Goal: Information Seeking & Learning: Learn about a topic

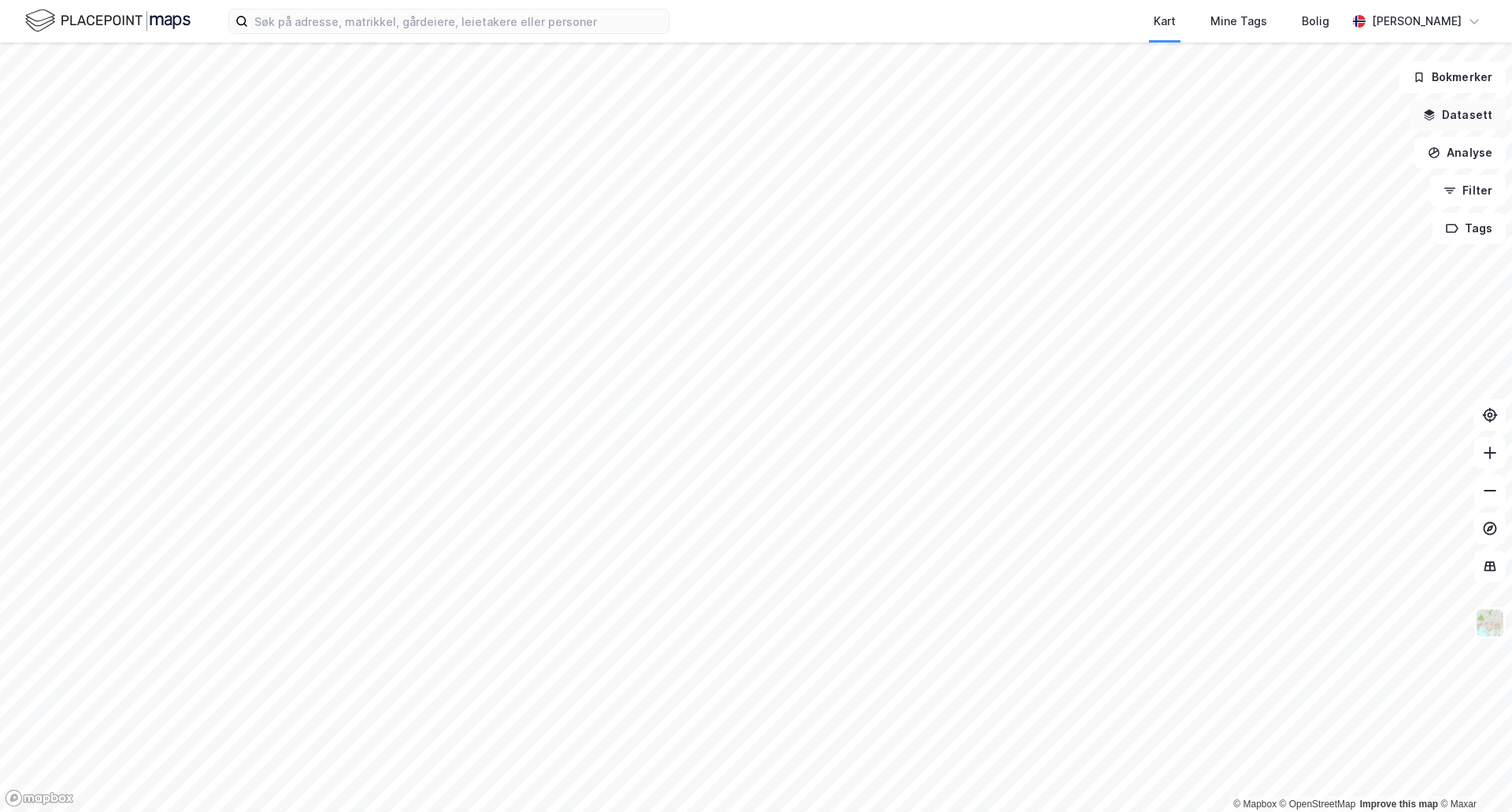
click at [1478, 115] on button "Datasett" at bounding box center [1457, 115] width 96 height 31
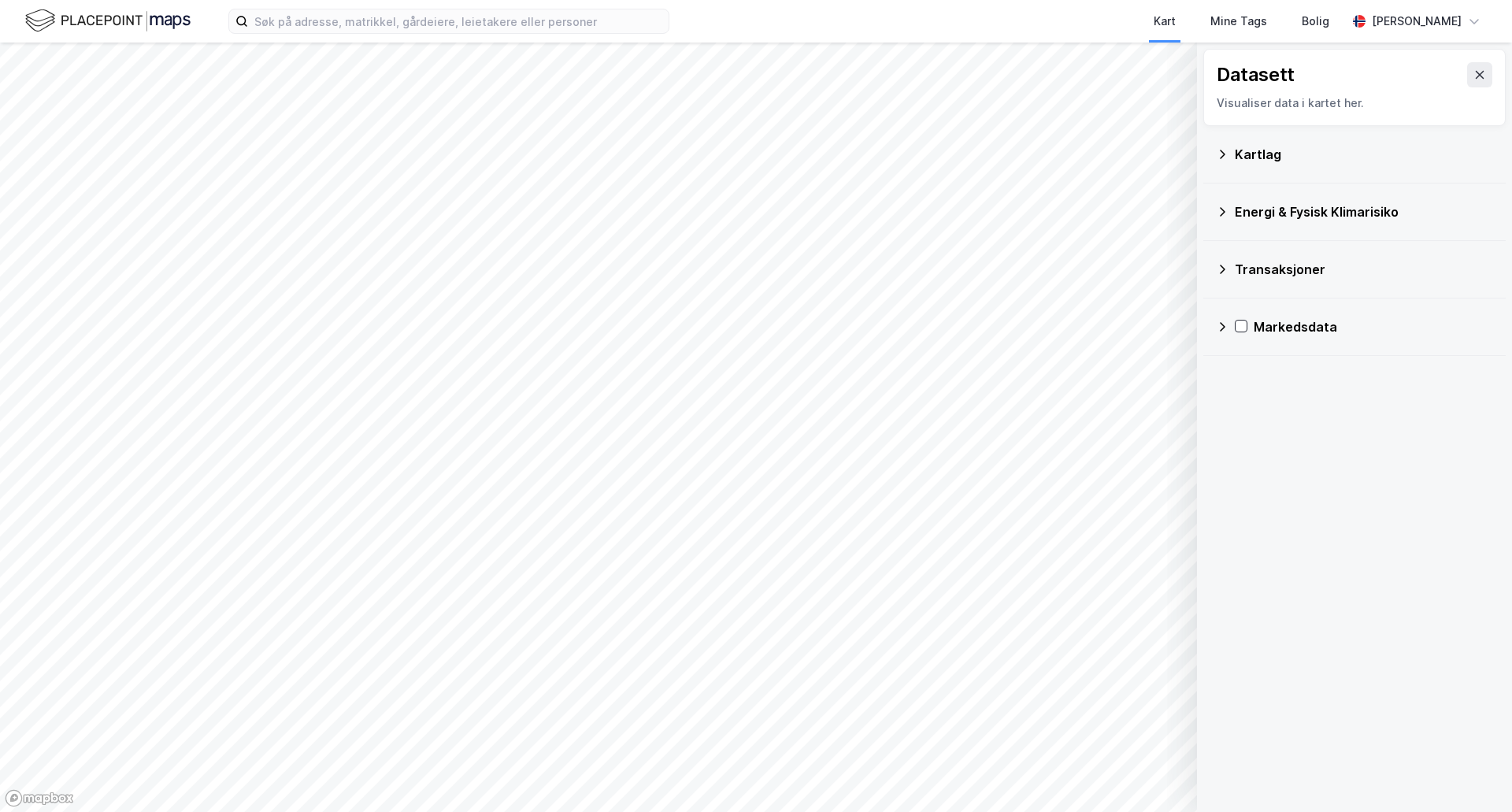
click at [1274, 145] on div "Kartlag" at bounding box center [1364, 154] width 258 height 19
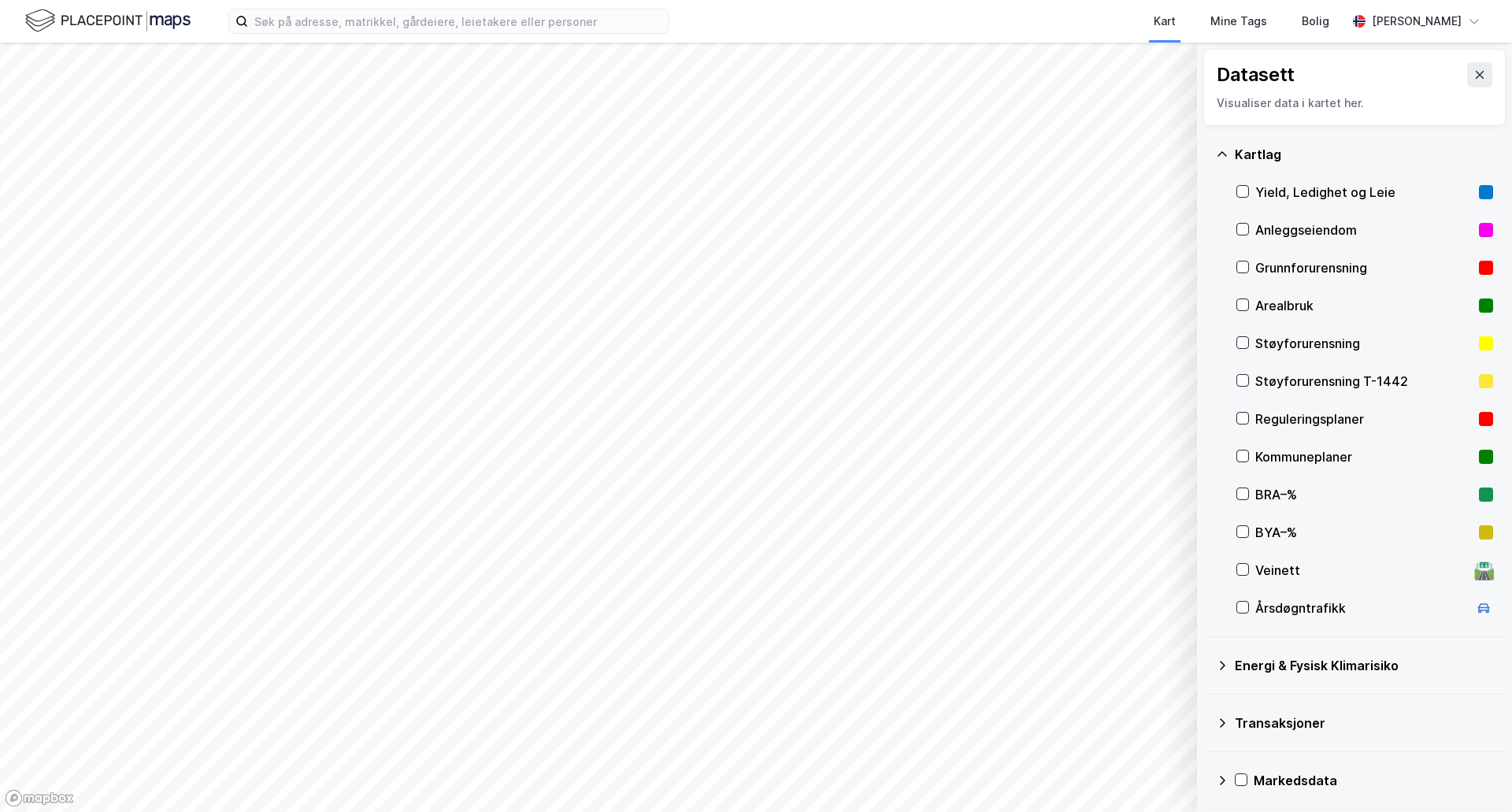
click at [1275, 148] on div "Kartlag" at bounding box center [1364, 154] width 258 height 19
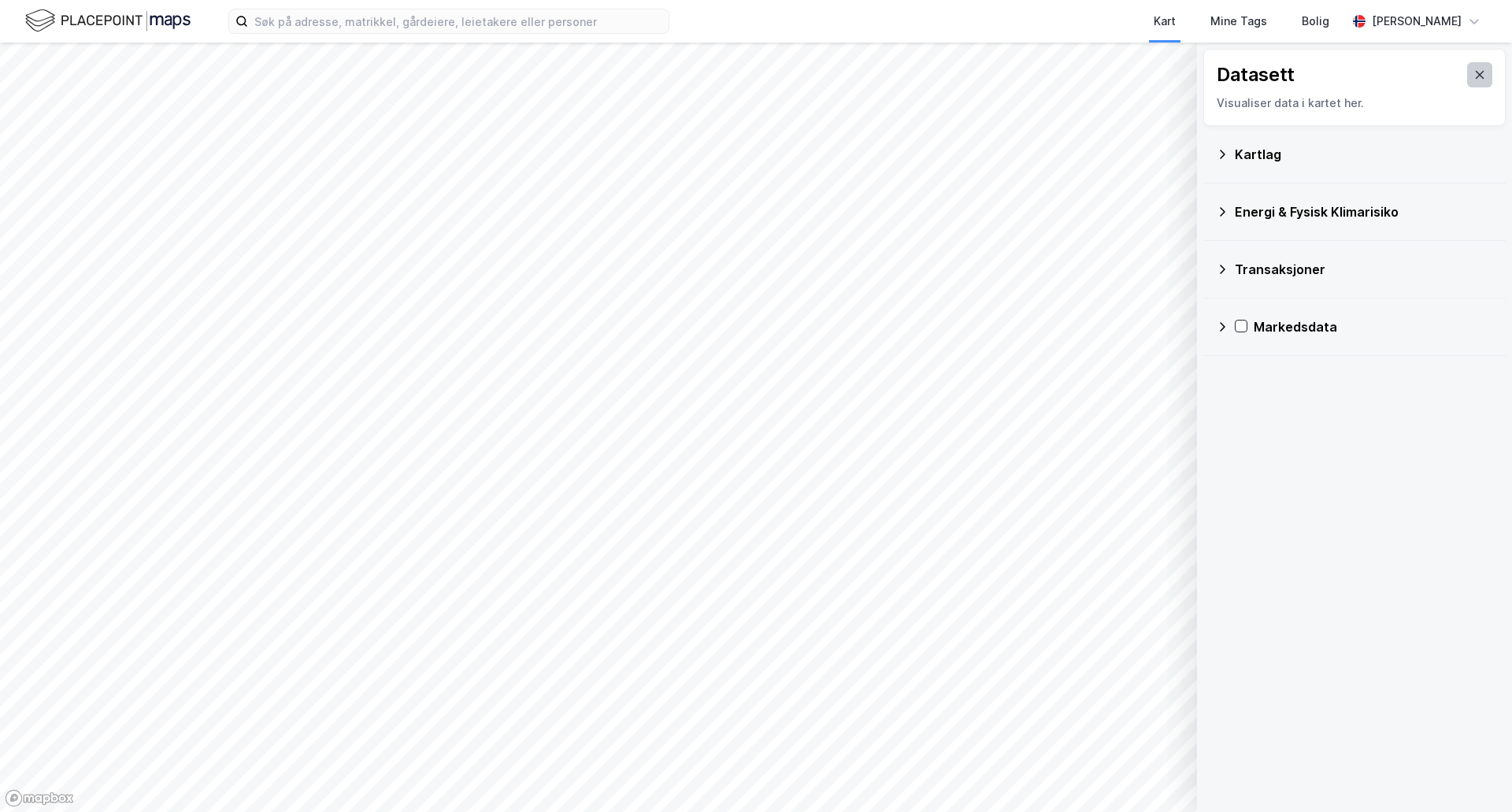
click at [1473, 73] on icon at bounding box center [1479, 74] width 13 height 13
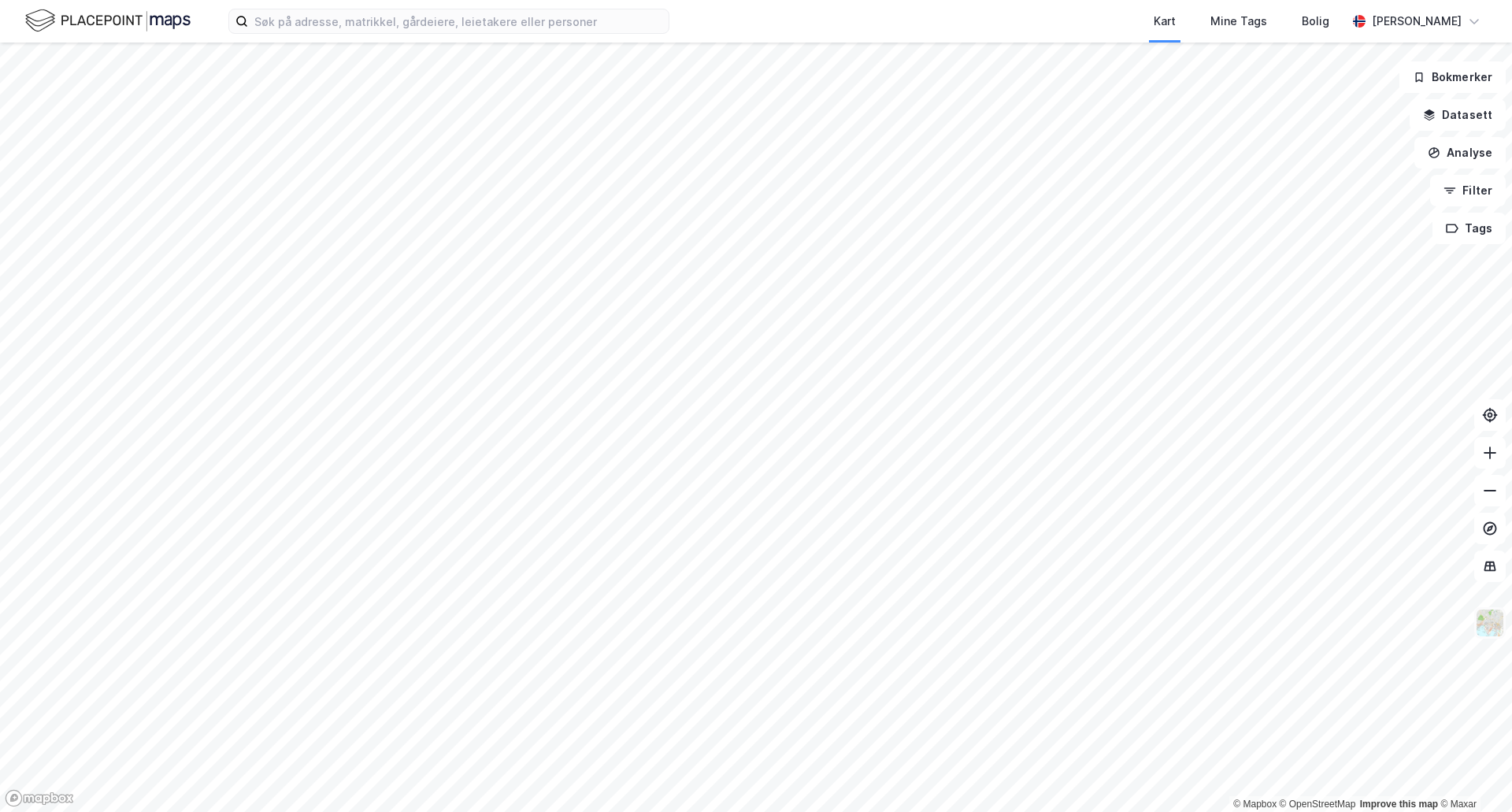
click at [1493, 628] on img at bounding box center [1489, 622] width 30 height 30
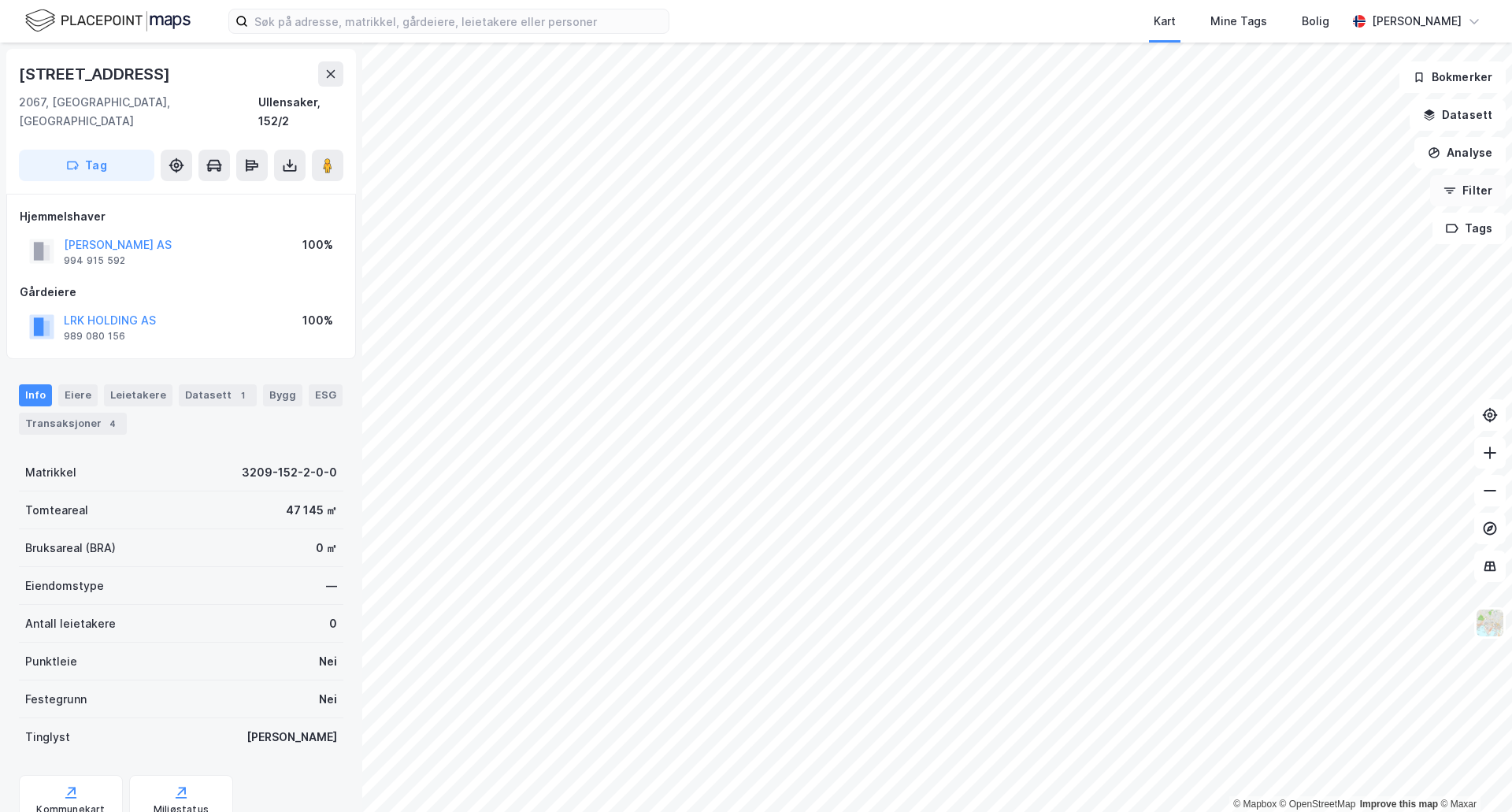
click at [1462, 197] on button "Filter" at bounding box center [1467, 190] width 75 height 31
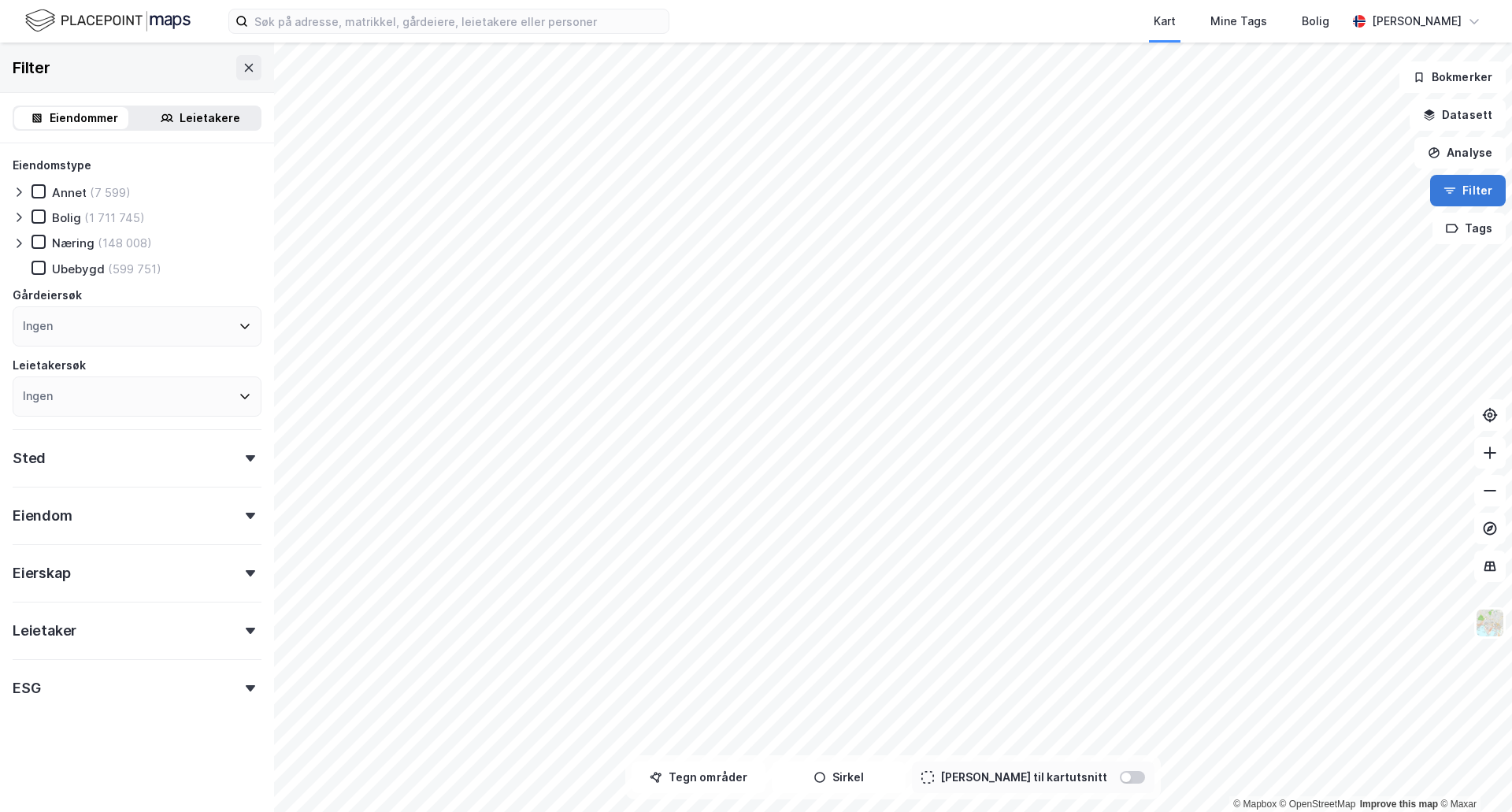
click at [1462, 197] on button "Filter" at bounding box center [1467, 190] width 75 height 31
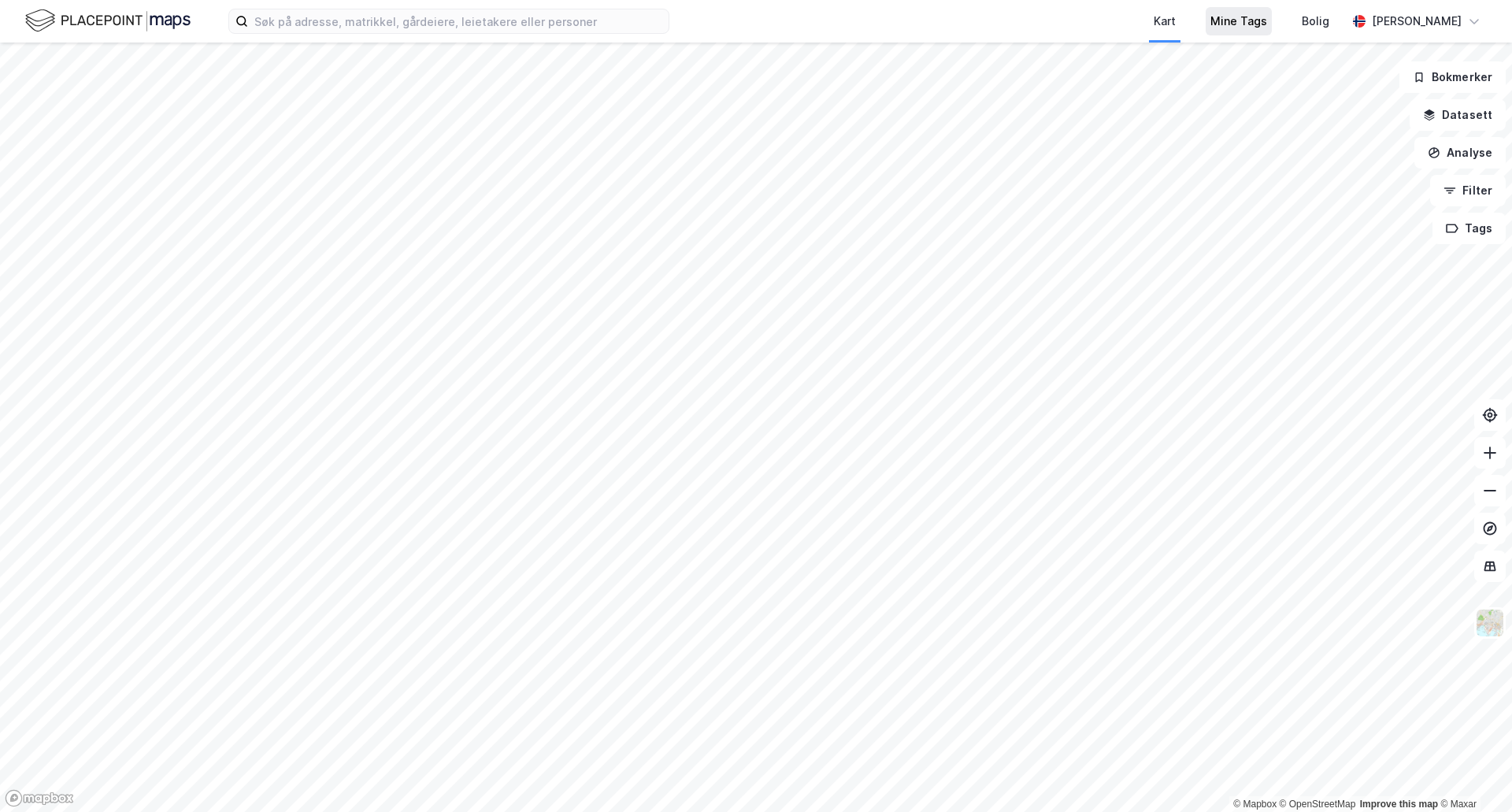
click at [1251, 23] on div "Mine Tags" at bounding box center [1239, 22] width 57 height 19
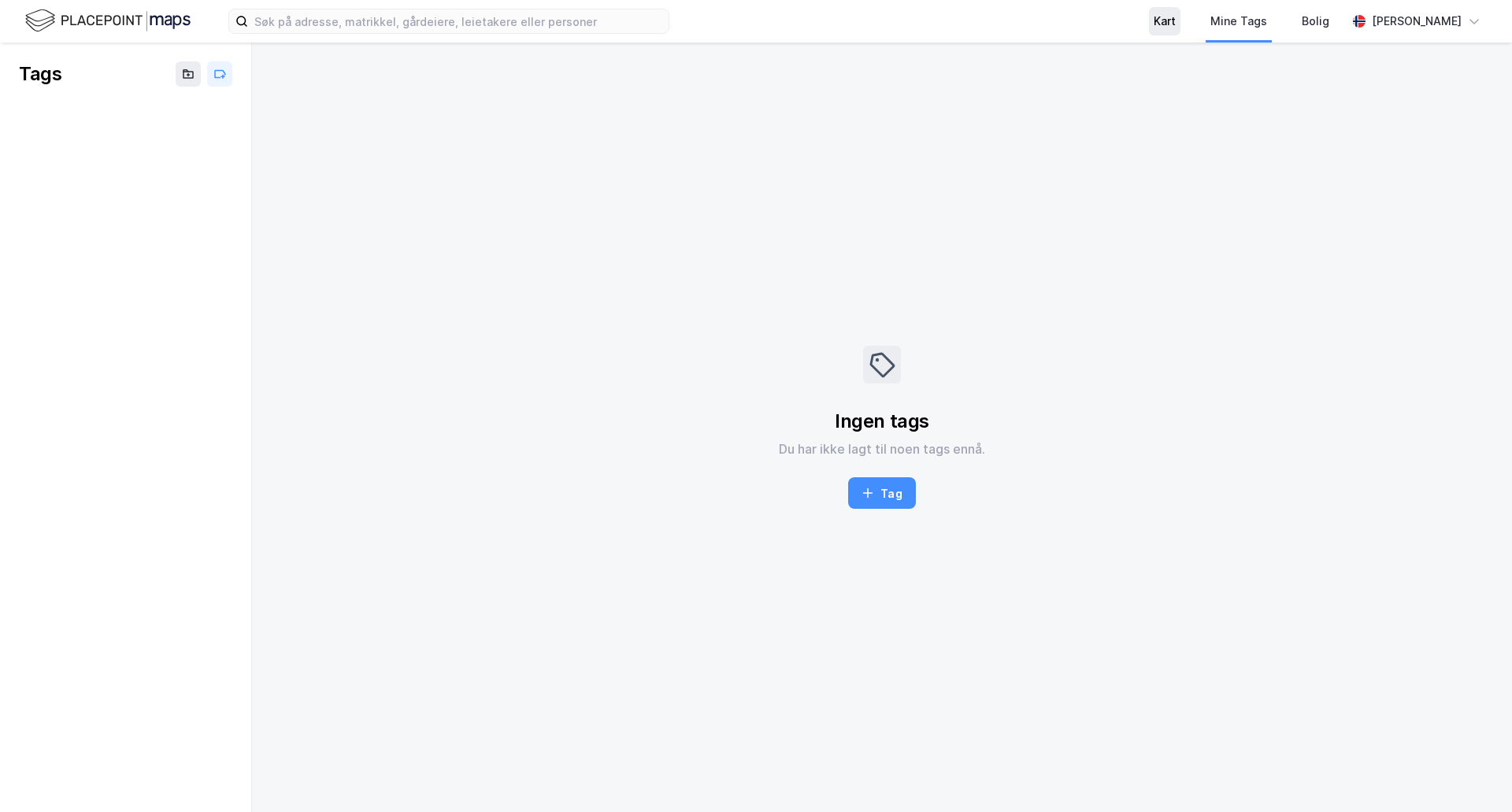
click at [1168, 24] on div "Kart" at bounding box center [1164, 22] width 22 height 19
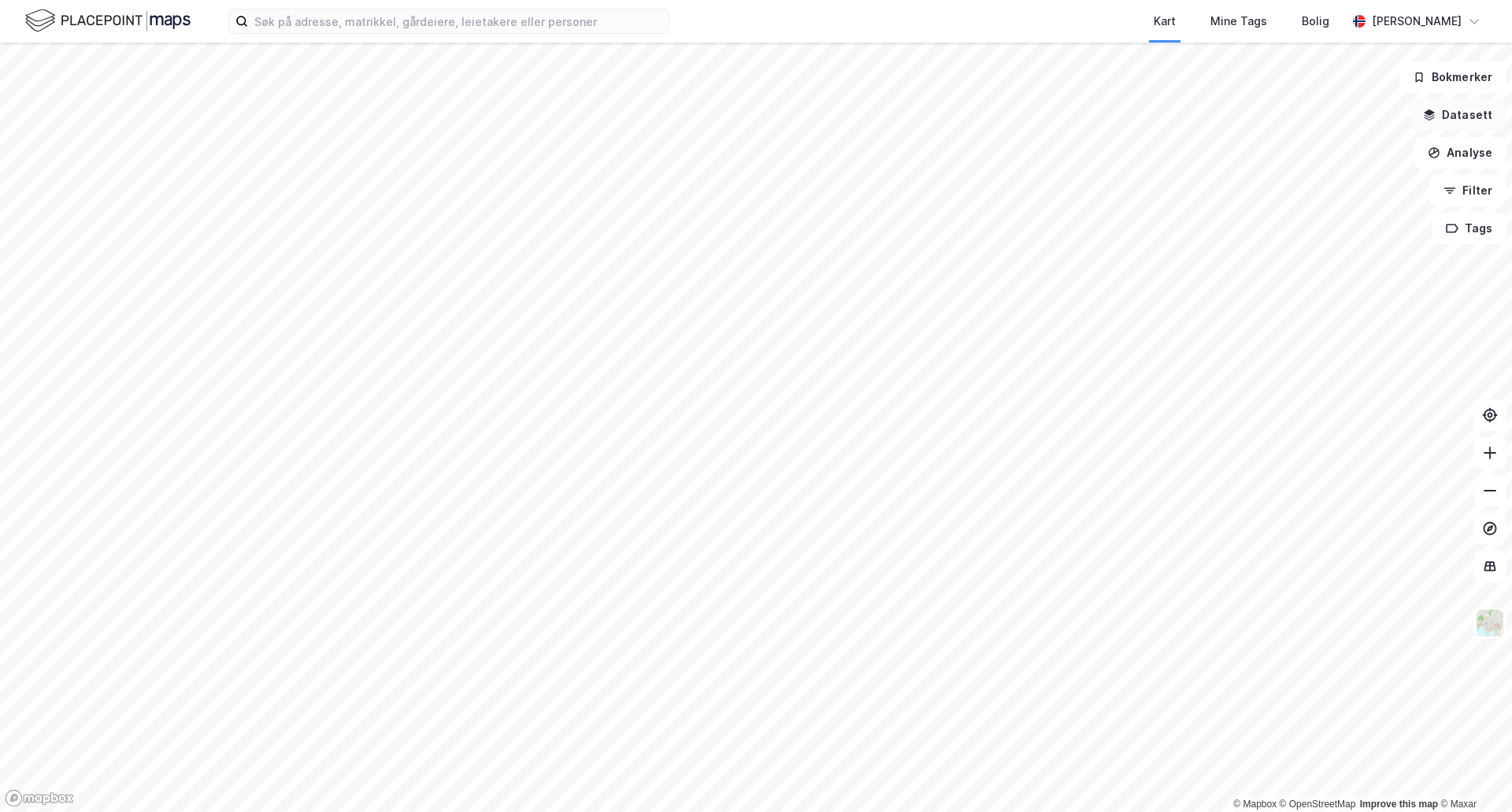
click at [1468, 118] on button "Datasett" at bounding box center [1457, 115] width 96 height 31
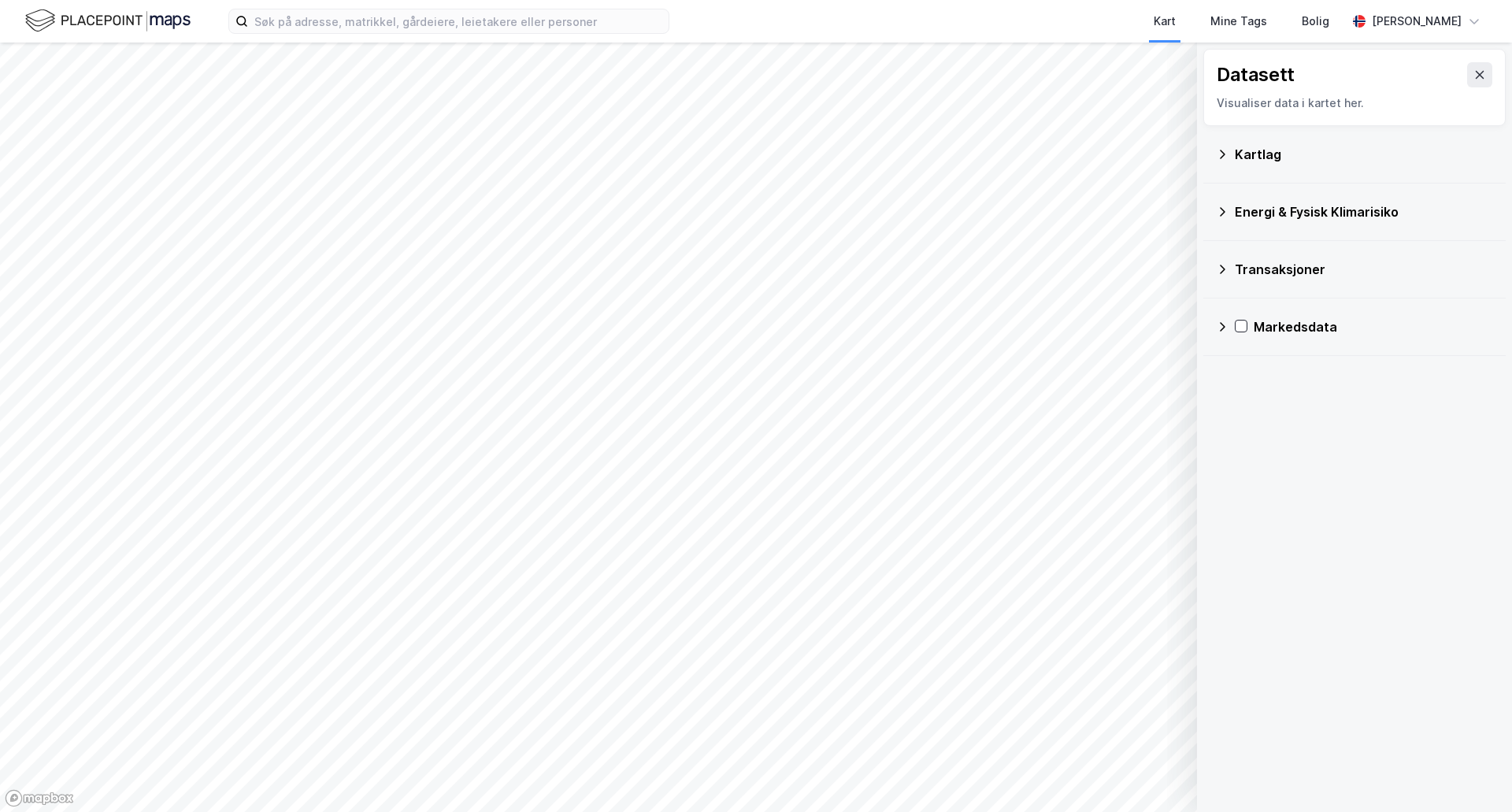
click at [1296, 330] on div "Markedsdata" at bounding box center [1373, 327] width 240 height 19
click at [1251, 151] on div "Kartlag" at bounding box center [1364, 154] width 258 height 19
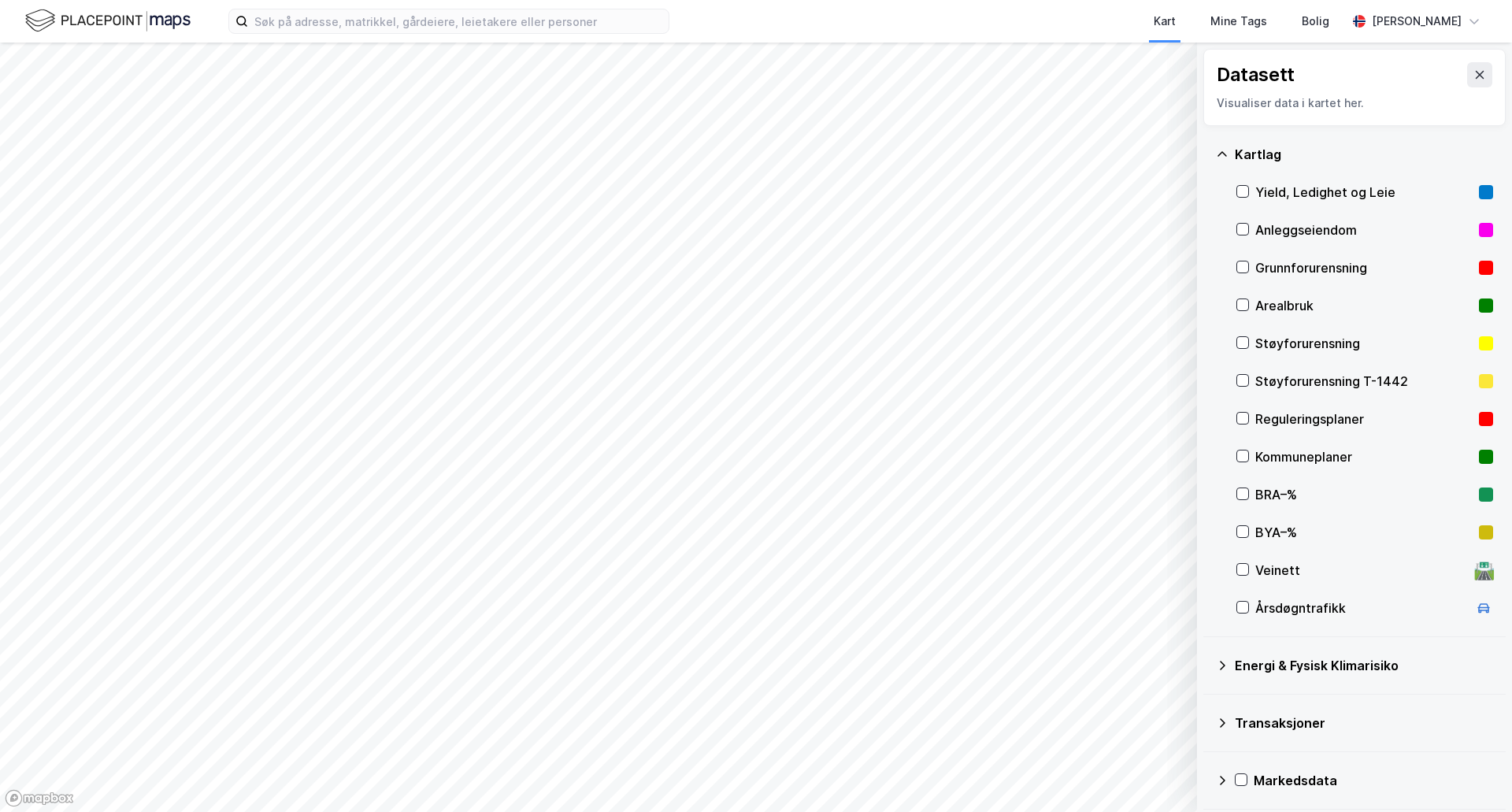
click at [1284, 411] on div "Reguleringsplaner" at bounding box center [1363, 419] width 217 height 19
click at [1244, 419] on icon at bounding box center [1243, 418] width 9 height 5
click at [1473, 74] on icon at bounding box center [1479, 74] width 13 height 13
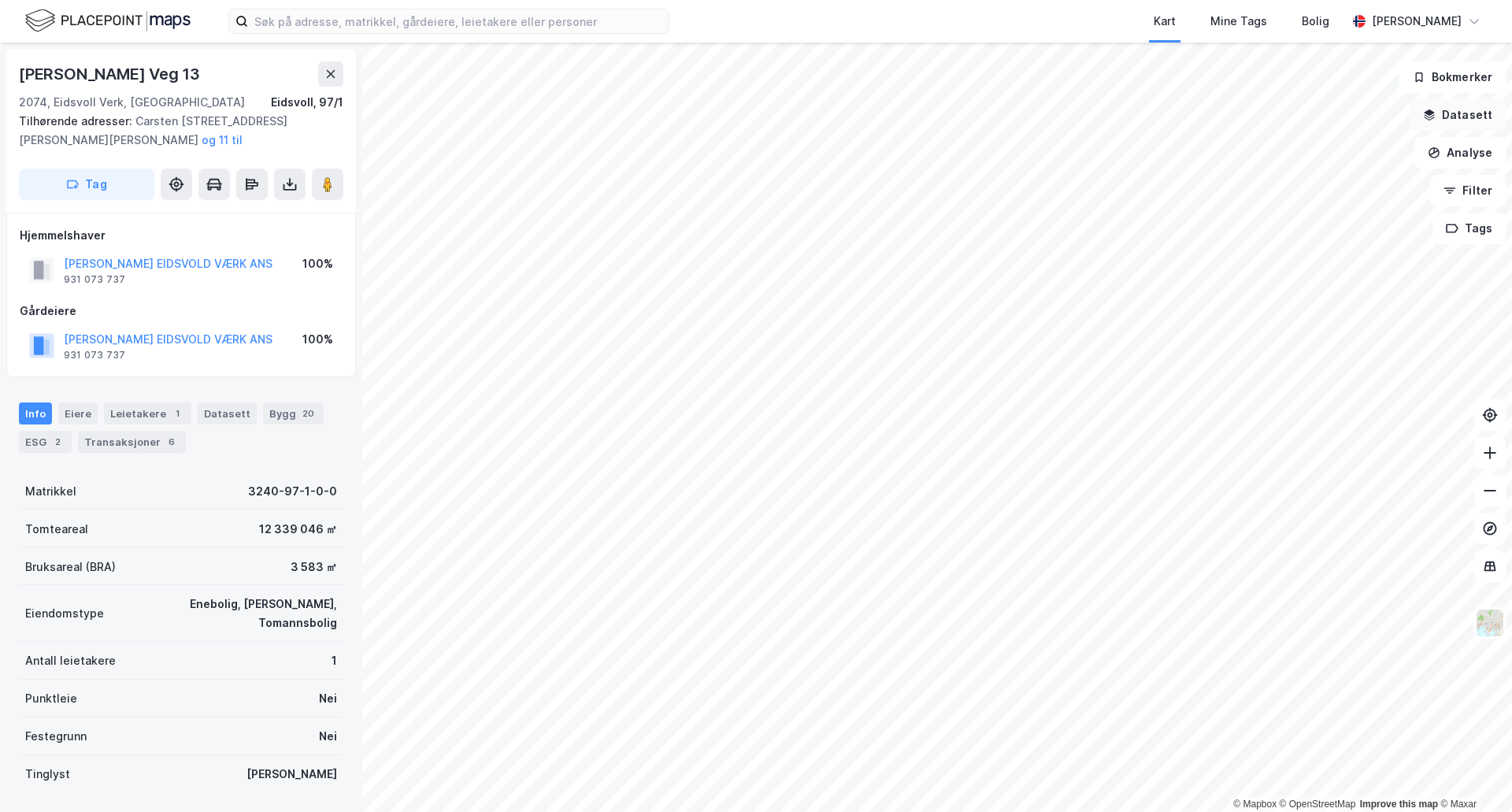
click at [1457, 125] on button "Datasett" at bounding box center [1457, 115] width 96 height 31
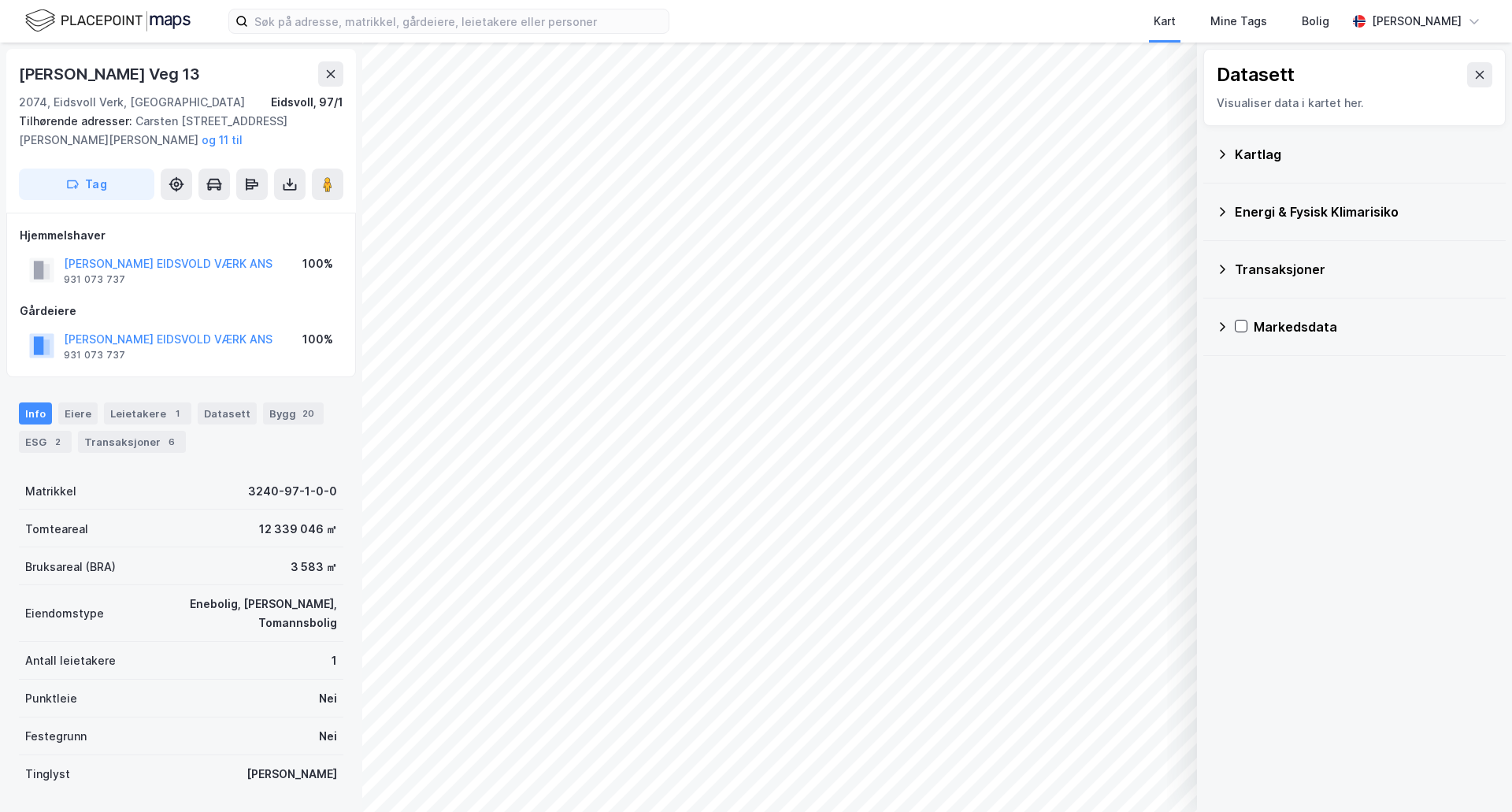
click at [1264, 151] on div "Kartlag" at bounding box center [1364, 154] width 258 height 19
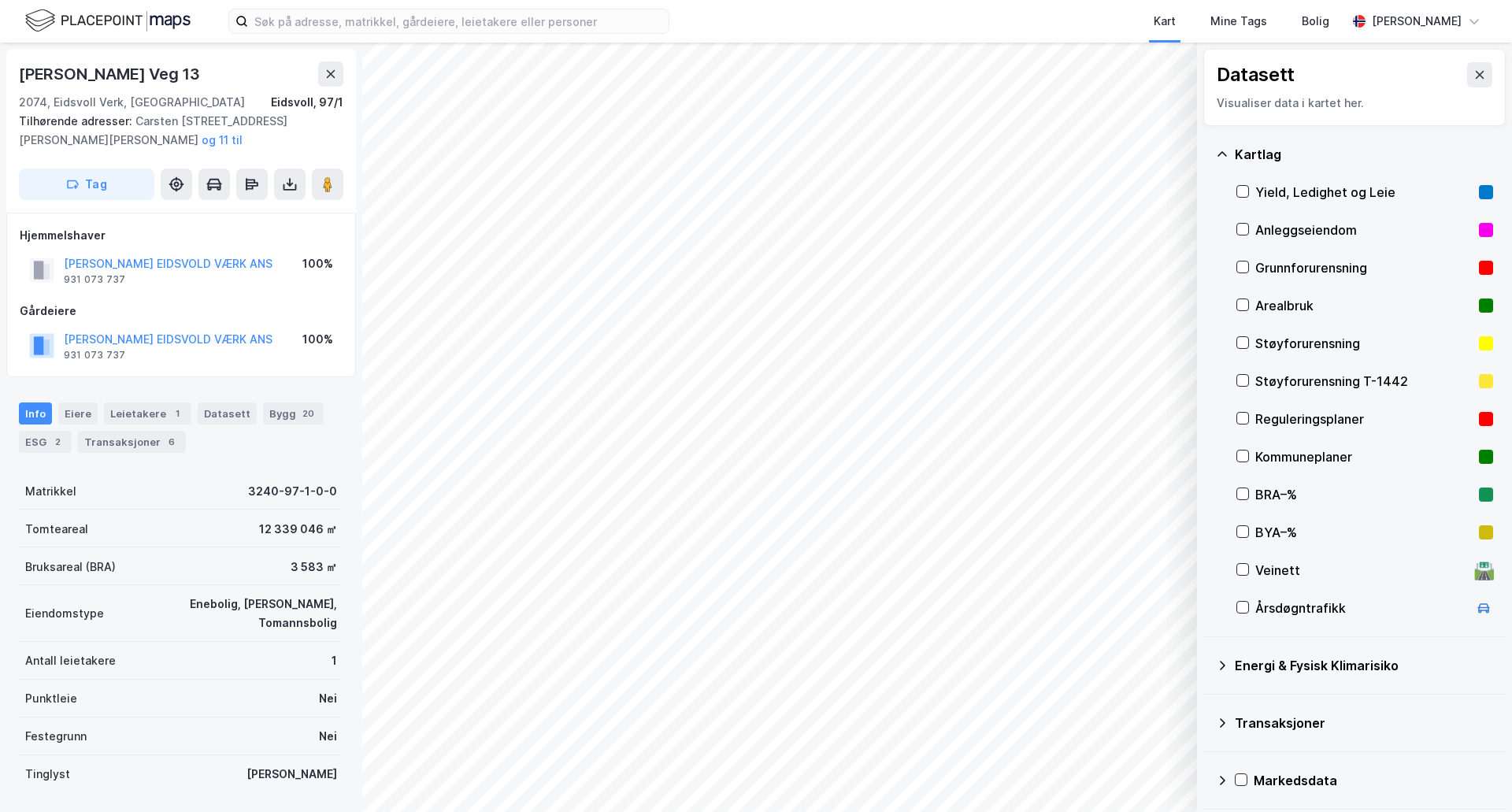
click at [1306, 417] on div "Reguleringsplaner" at bounding box center [1363, 419] width 217 height 19
click at [1473, 80] on icon at bounding box center [1479, 74] width 13 height 13
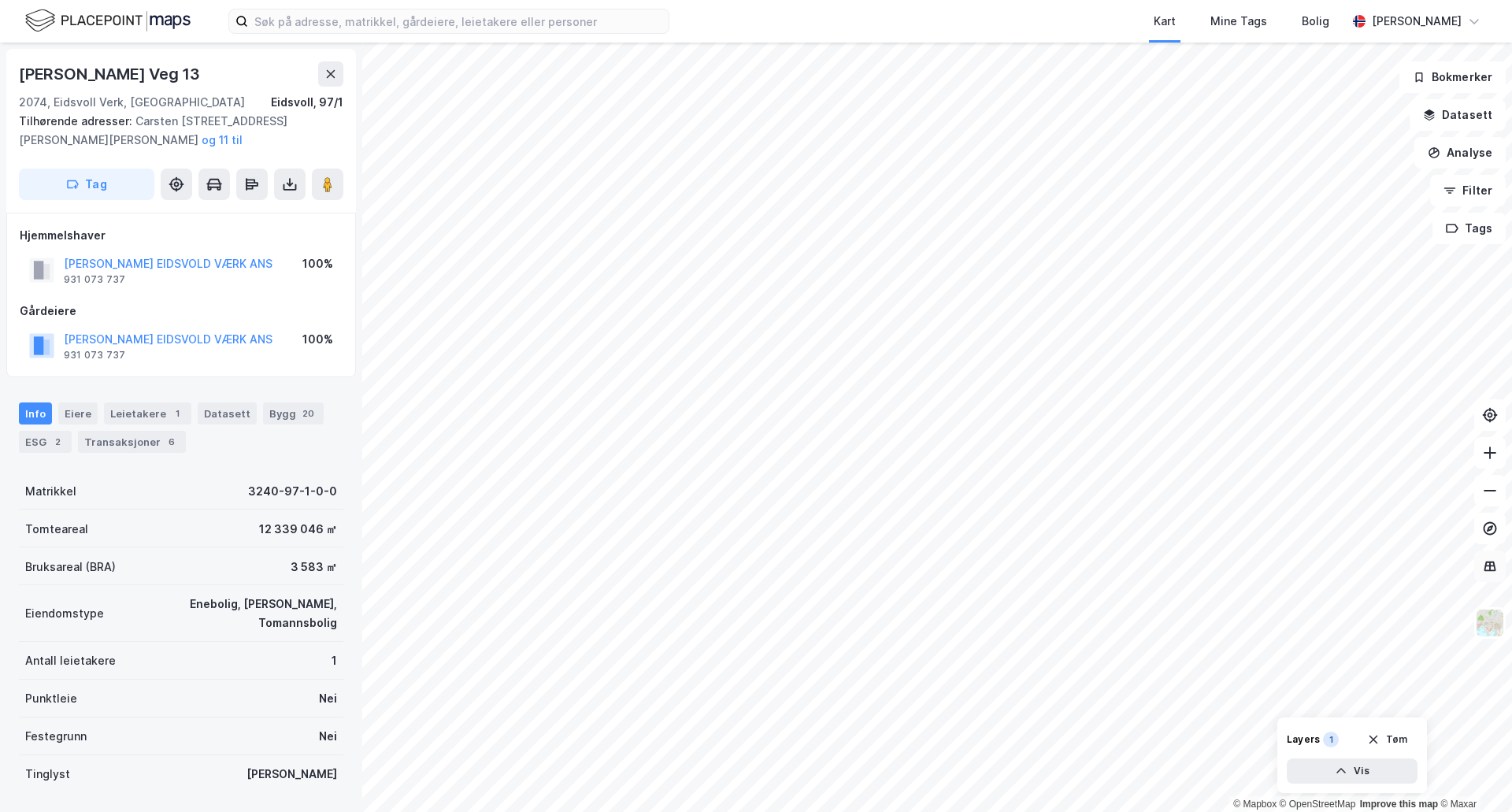
click at [1487, 565] on icon at bounding box center [1490, 565] width 10 height 2
click at [1485, 565] on icon at bounding box center [1490, 565] width 10 height 2
click at [1487, 564] on icon at bounding box center [1490, 566] width 12 height 10
click at [1401, 738] on button "Tøm" at bounding box center [1387, 739] width 61 height 25
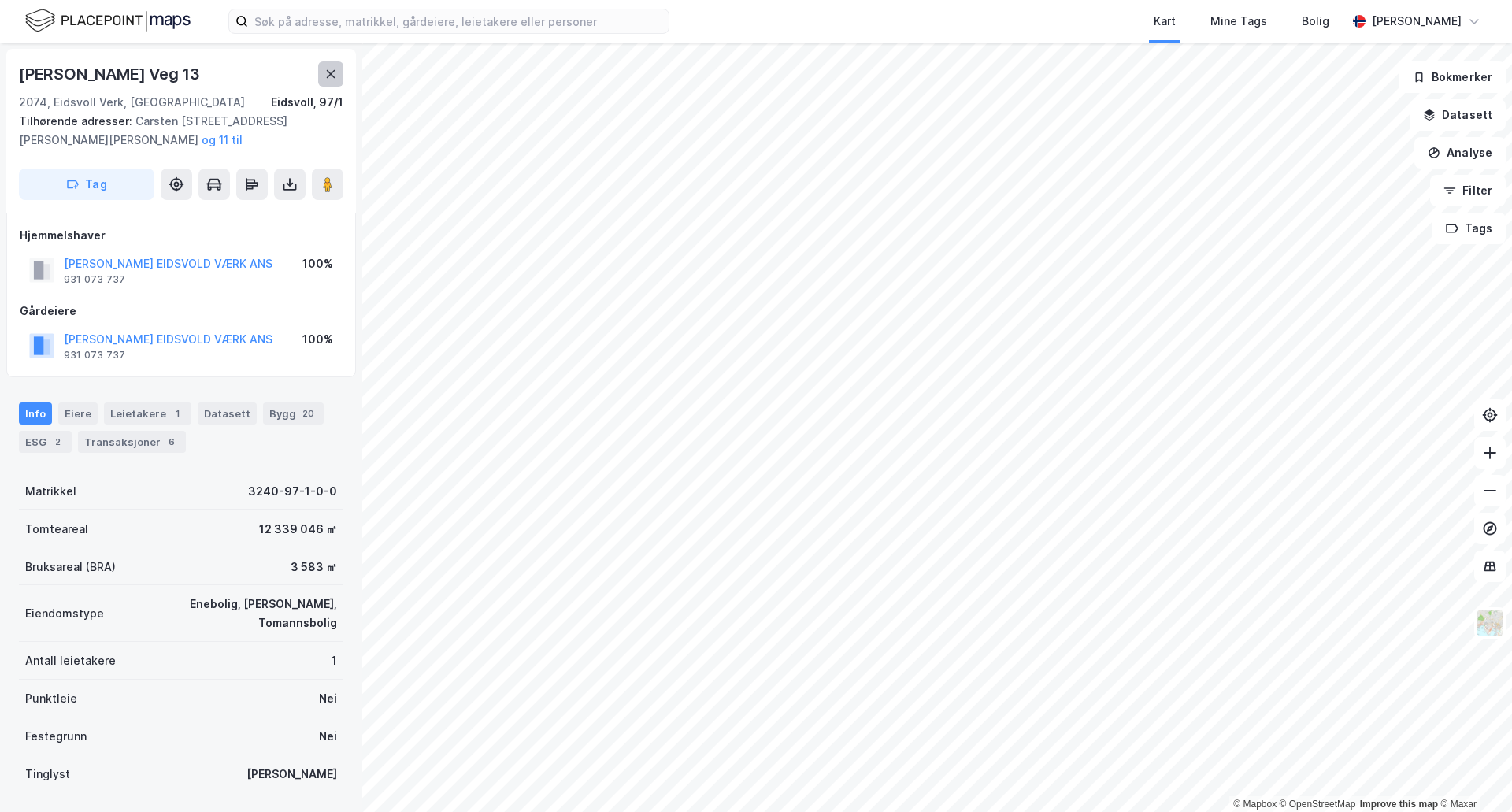
click at [331, 79] on icon at bounding box center [331, 74] width 13 height 13
